Goal: Information Seeking & Learning: Learn about a topic

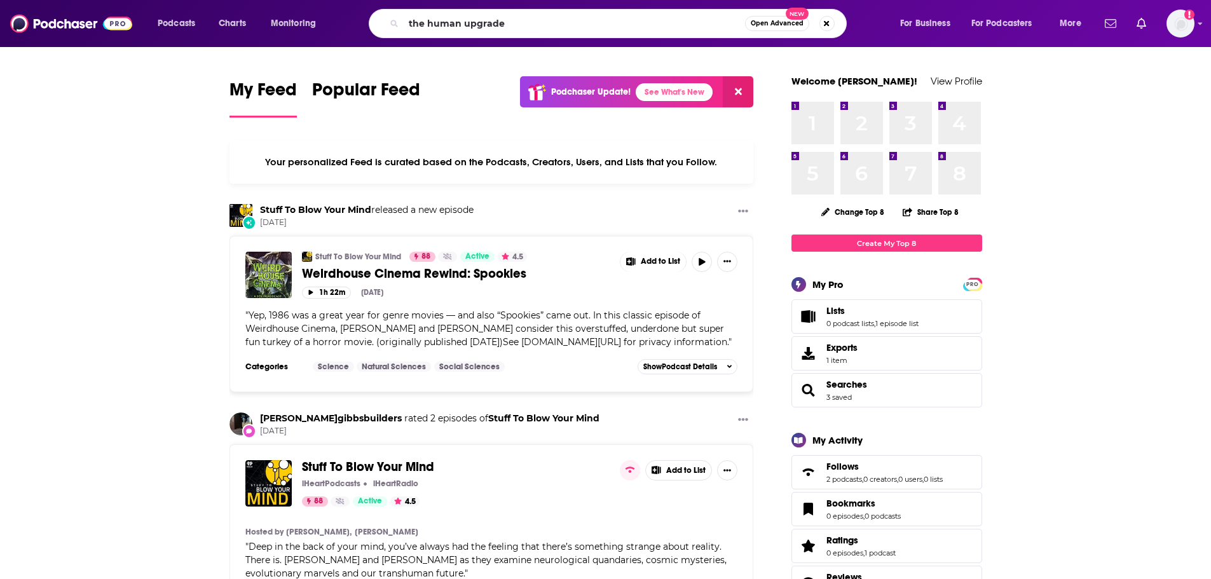
type input "the human upgrade"
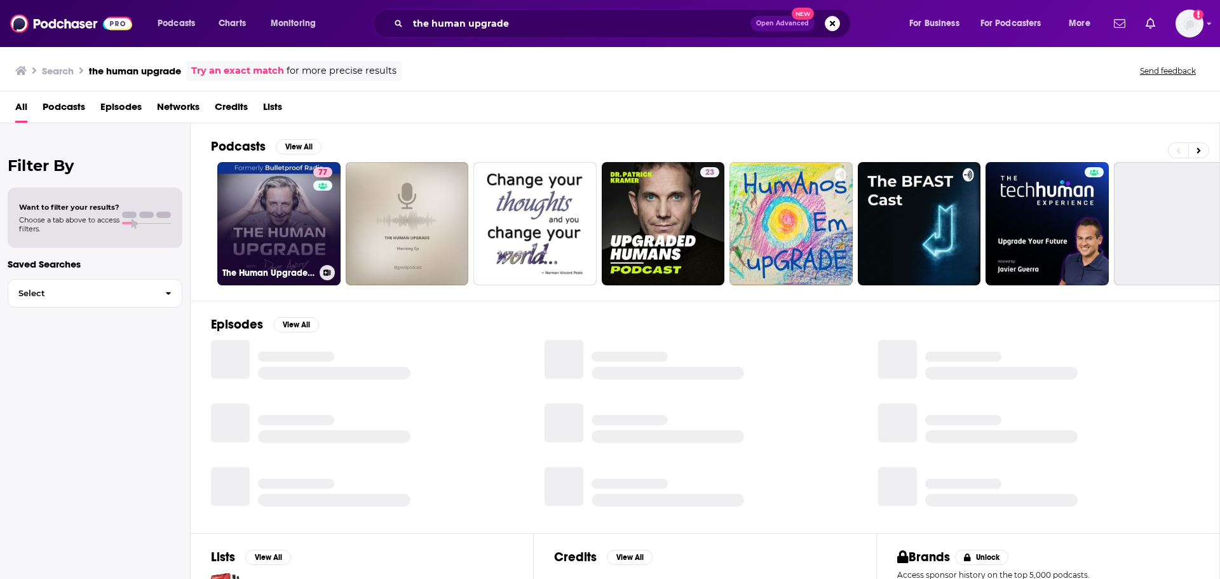
click at [264, 210] on link "77 The Human Upgrade: Biohacking for Longevity & Performance" at bounding box center [278, 223] width 123 height 123
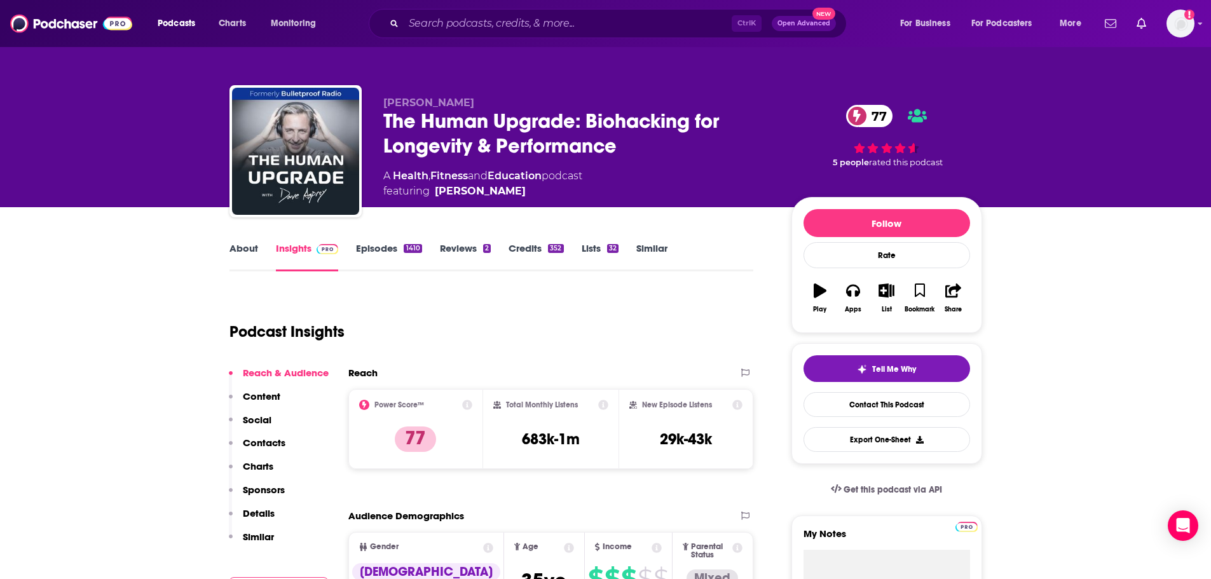
click at [622, 10] on div "Ctrl K Open Advanced New" at bounding box center [608, 23] width 478 height 29
click at [622, 20] on input "Search podcasts, credits, & more..." at bounding box center [568, 23] width 328 height 20
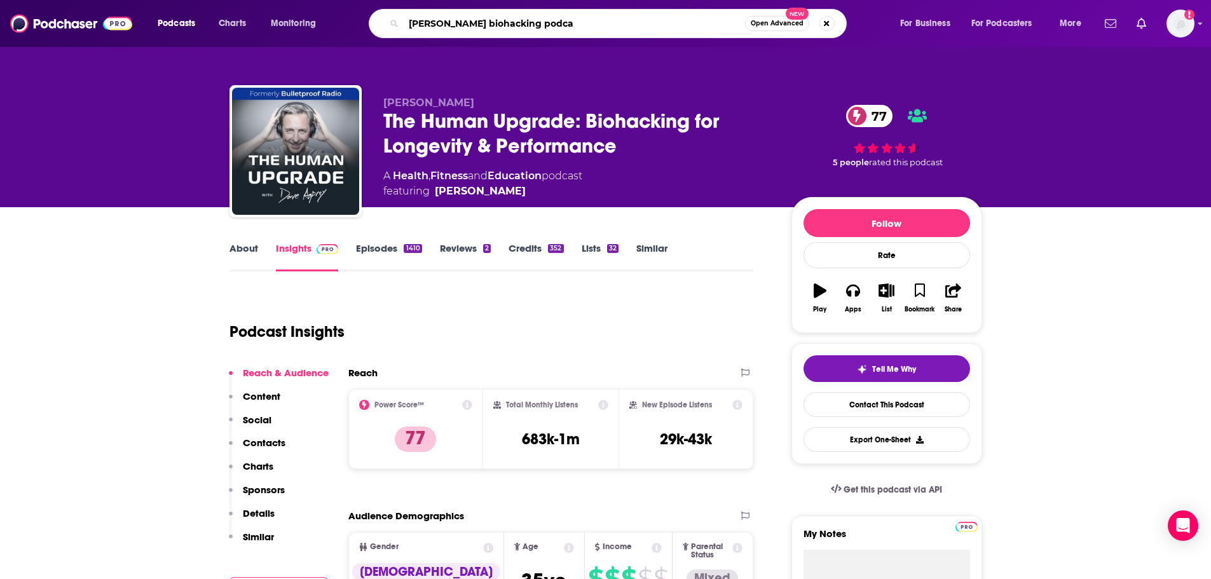
type input "[PERSON_NAME] biohacking podcas"
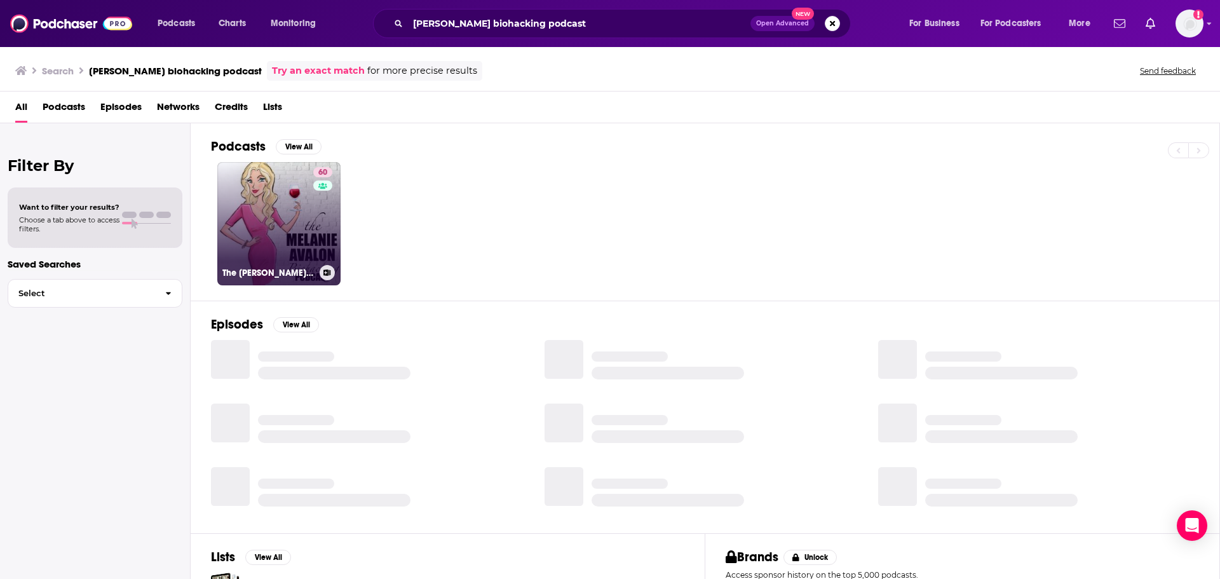
click at [250, 229] on link "60 The [PERSON_NAME] Biohacking Podcast" at bounding box center [278, 223] width 123 height 123
